Goal: Navigation & Orientation: Find specific page/section

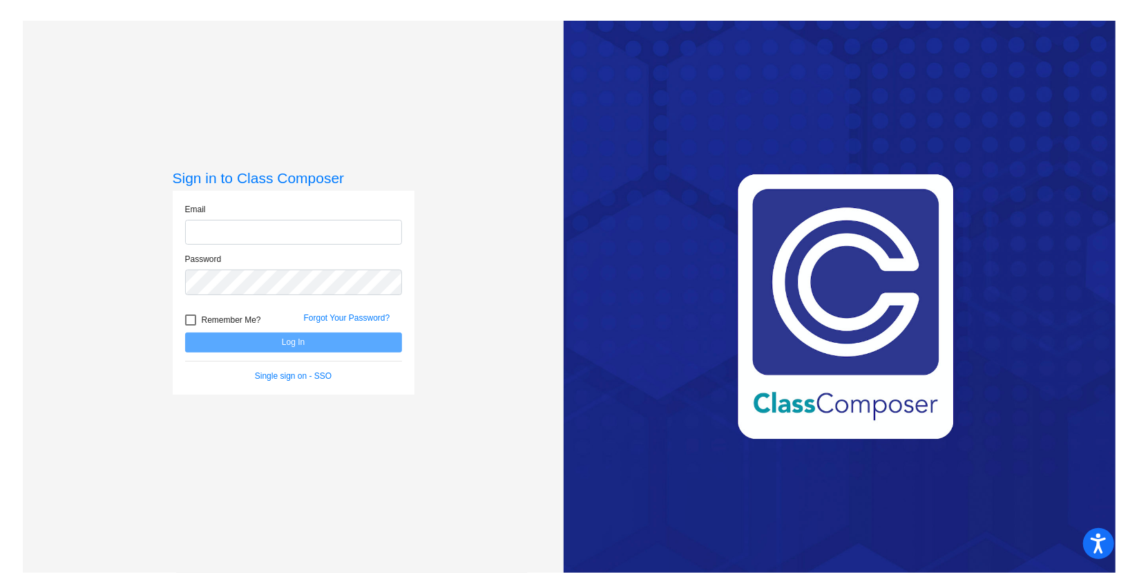
type input "[EMAIL_ADDRESS][DOMAIN_NAME]"
click at [325, 339] on button "Log In" at bounding box center [293, 342] width 217 height 20
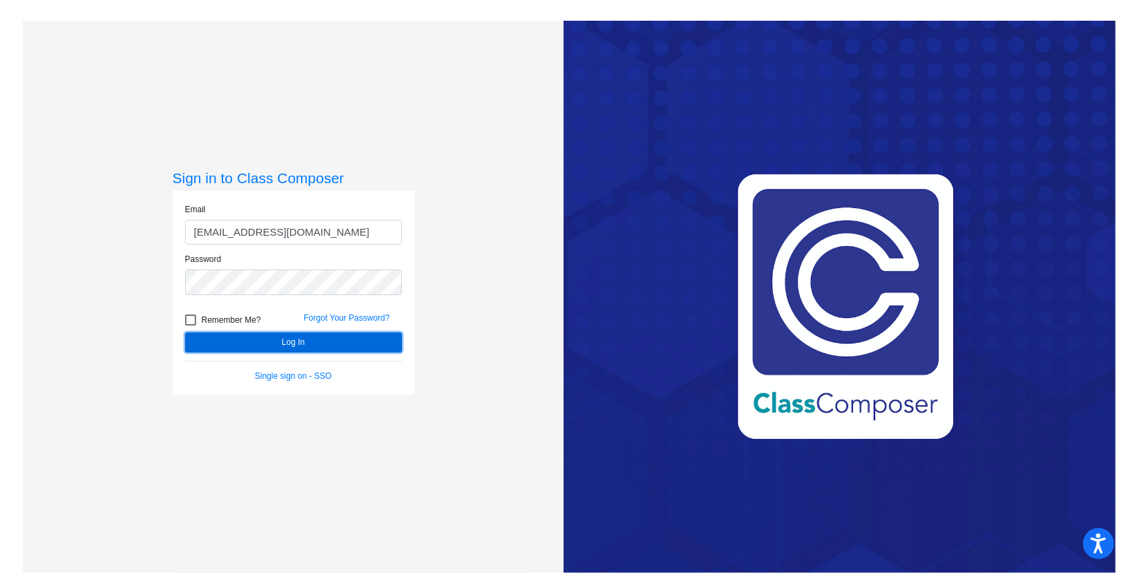
click at [325, 339] on button "Log In" at bounding box center [293, 342] width 217 height 20
click at [290, 343] on button "Log In" at bounding box center [293, 342] width 217 height 20
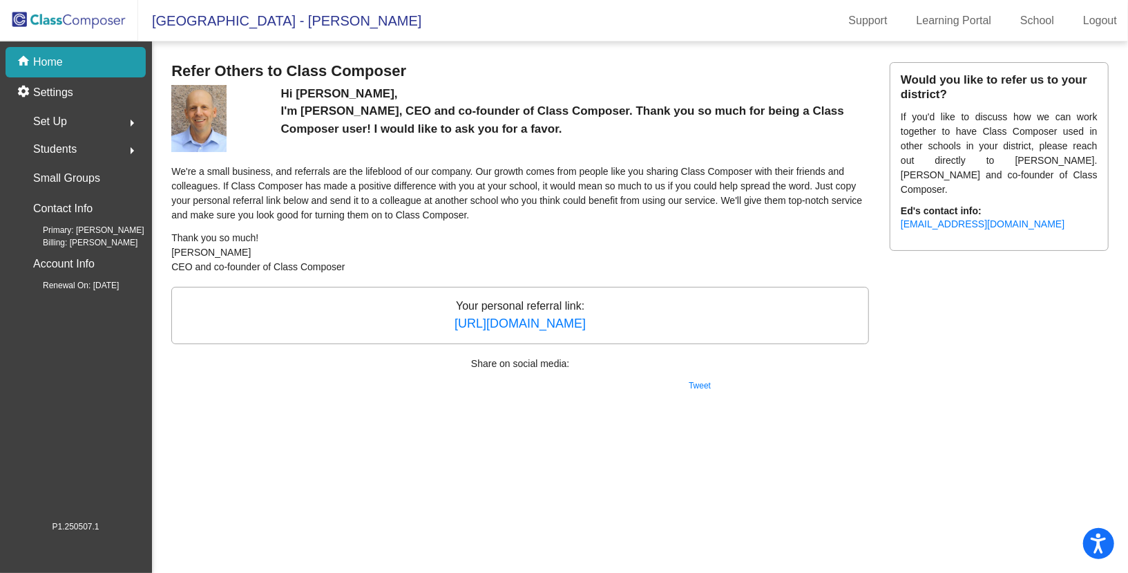
click at [55, 148] on span "Students" at bounding box center [55, 149] width 44 height 19
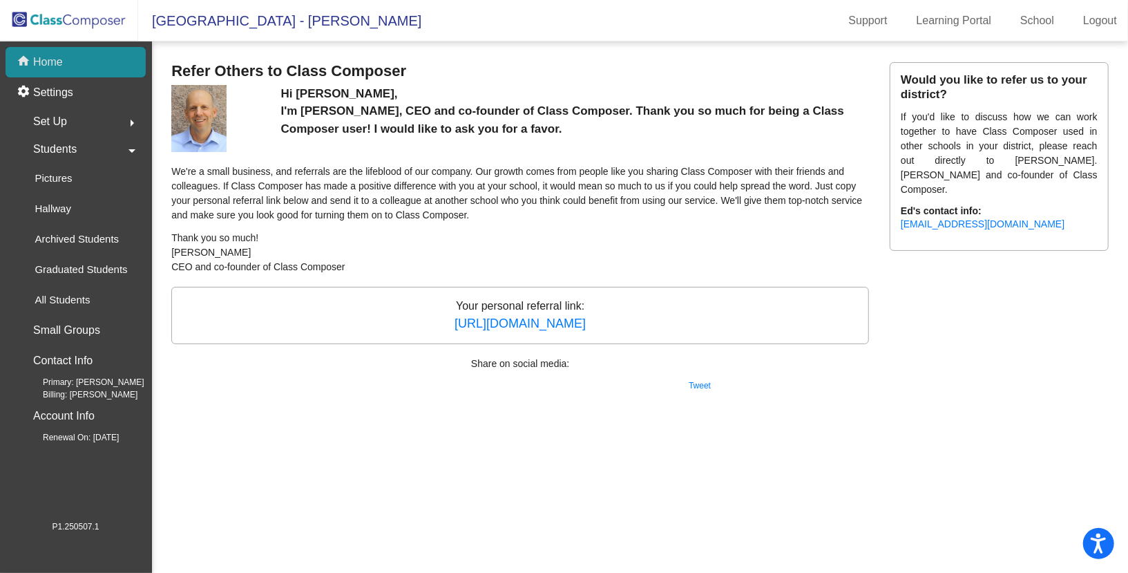
click at [55, 64] on p "Home" at bounding box center [48, 62] width 30 height 17
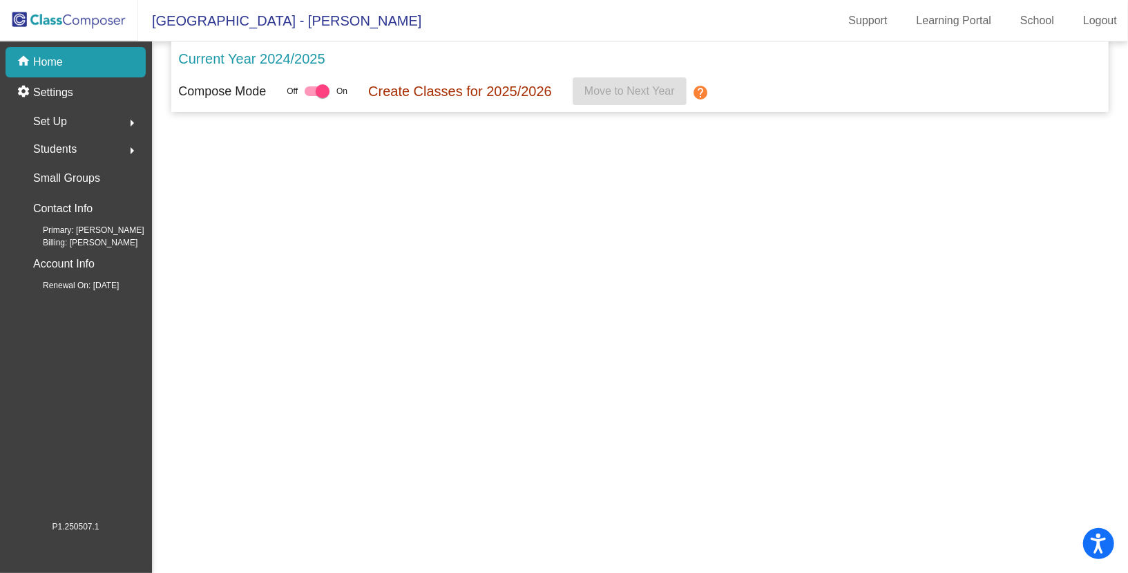
click at [229, 14] on span "[GEOGRAPHIC_DATA] - [PERSON_NAME]" at bounding box center [279, 21] width 283 height 22
click at [107, 34] on img at bounding box center [69, 20] width 138 height 41
click at [75, 15] on img at bounding box center [69, 20] width 138 height 41
